Goal: Task Accomplishment & Management: Use online tool/utility

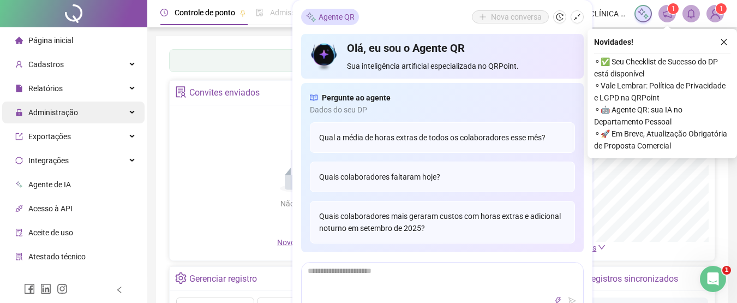
click at [57, 113] on span "Administração" at bounding box center [53, 112] width 50 height 9
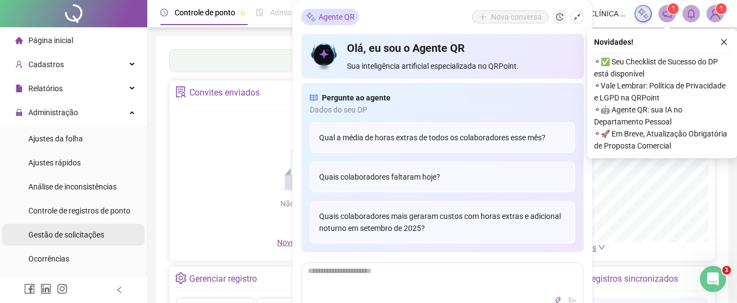
click at [65, 232] on span "Gestão de solicitações" at bounding box center [66, 234] width 76 height 9
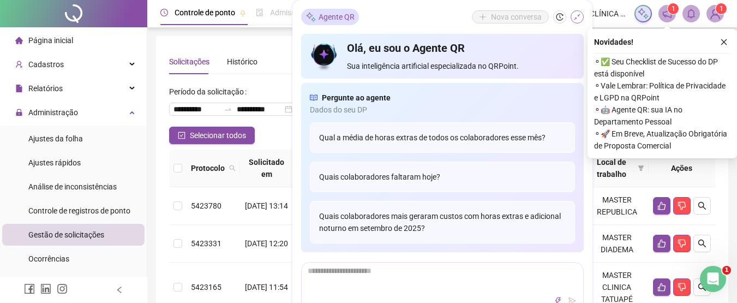
click at [579, 17] on icon "shrink" at bounding box center [577, 17] width 8 height 8
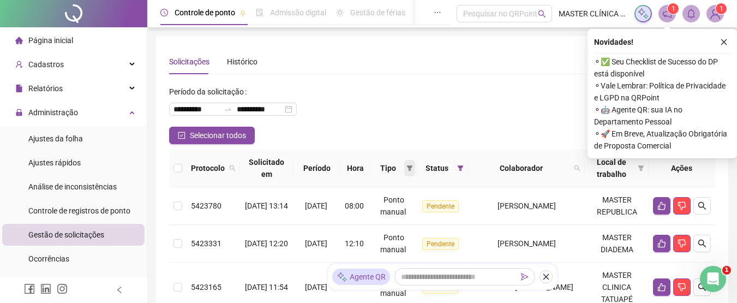
click at [406, 169] on icon "filter" at bounding box center [409, 168] width 7 height 7
click at [376, 207] on span "Atestado" at bounding box center [367, 206] width 31 height 9
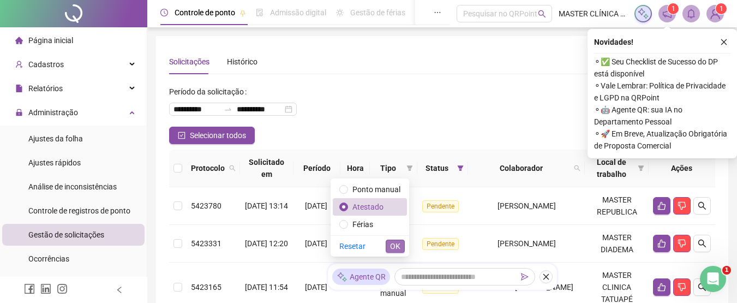
click at [391, 245] on span "OK" at bounding box center [395, 246] width 10 height 12
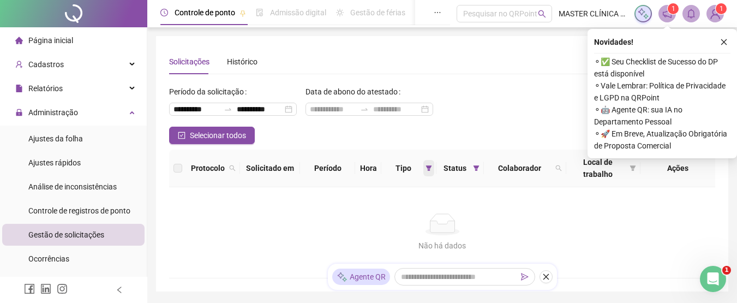
click at [429, 164] on span at bounding box center [428, 168] width 11 height 16
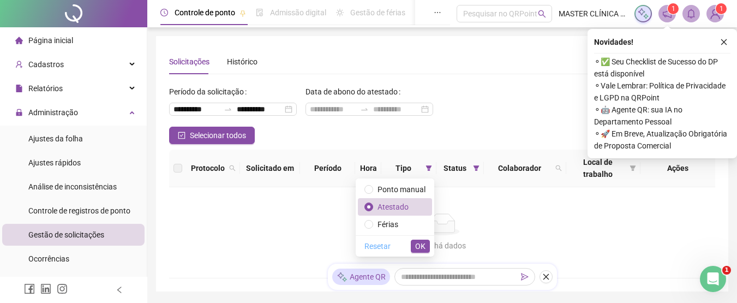
click at [380, 244] on span "Resetar" at bounding box center [377, 246] width 26 height 12
click at [429, 247] on button "OK" at bounding box center [420, 245] width 19 height 13
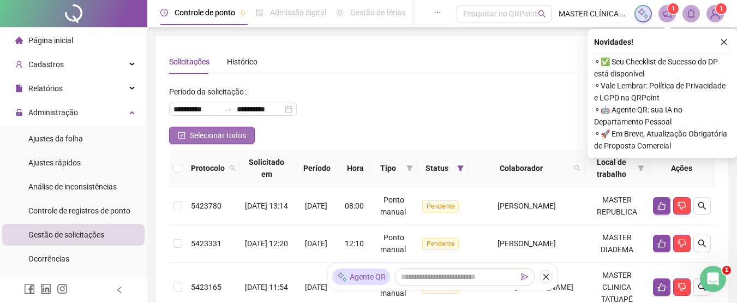
click at [218, 129] on button "Selecionar todos" at bounding box center [212, 135] width 86 height 17
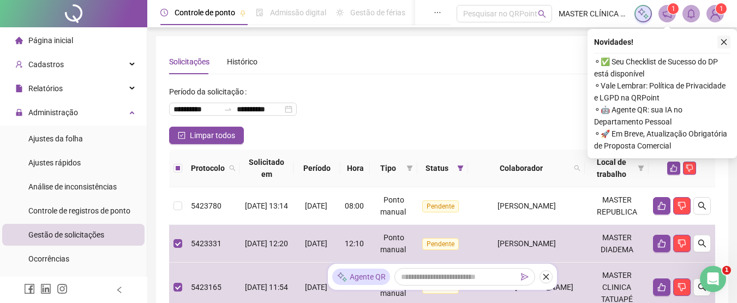
click at [725, 43] on icon "close" at bounding box center [724, 42] width 8 height 8
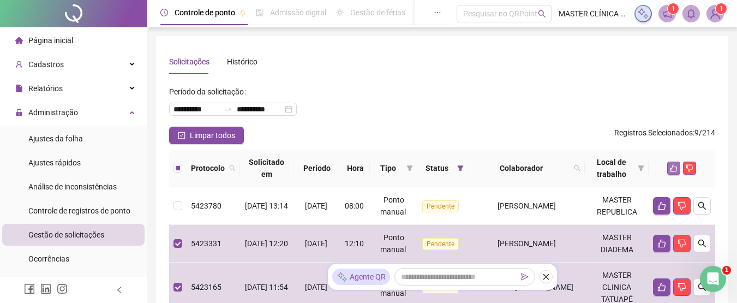
click at [671, 169] on icon "like" at bounding box center [674, 168] width 8 height 8
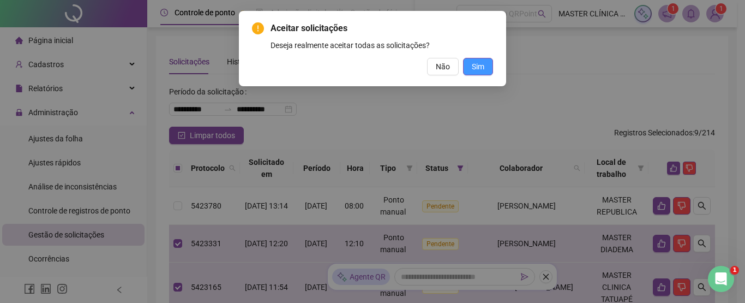
click at [476, 69] on span "Sim" at bounding box center [478, 67] width 13 height 12
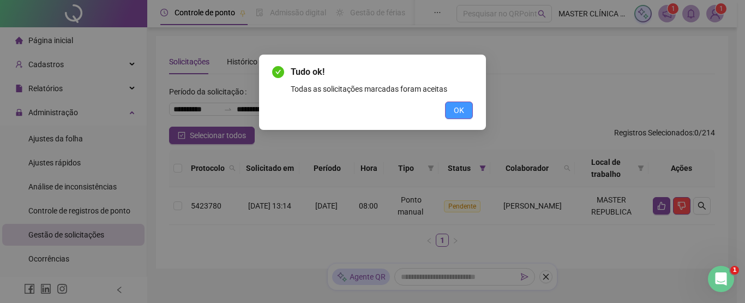
click at [461, 109] on span "OK" at bounding box center [459, 110] width 10 height 12
